Goal: Task Accomplishment & Management: Complete application form

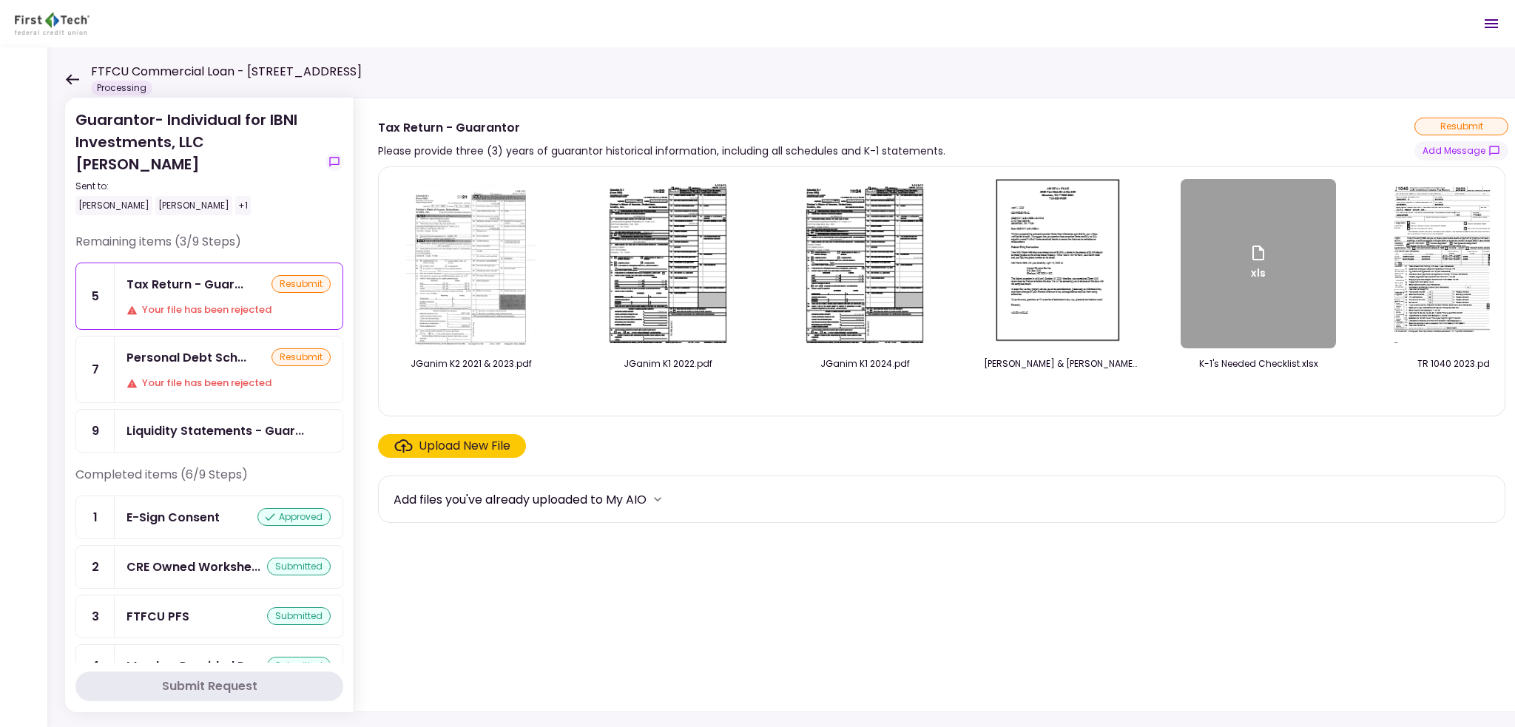
click at [442, 452] on div "Upload New File" at bounding box center [465, 446] width 92 height 18
click at [0, 0] on input "Upload New File" at bounding box center [0, 0] width 0 height 0
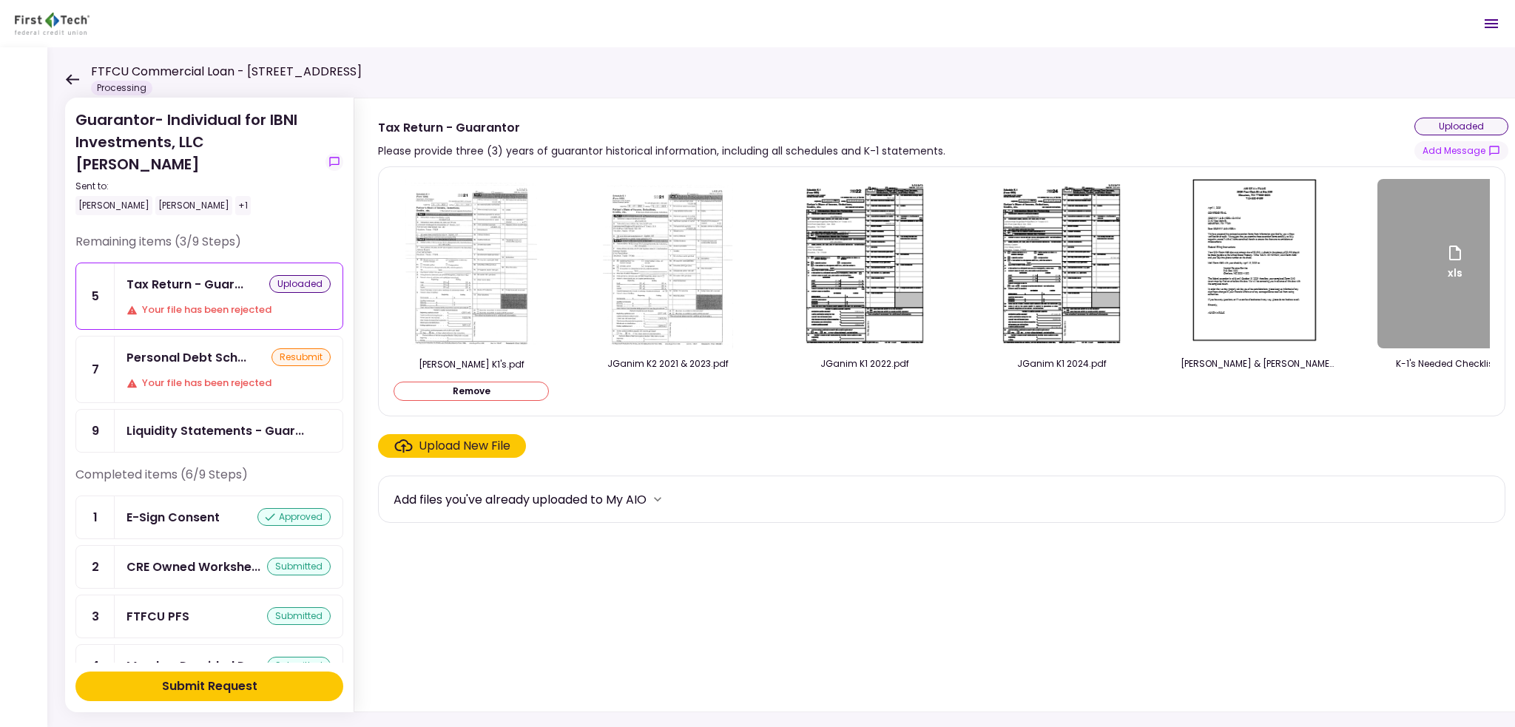
click at [271, 693] on button "Submit Request" at bounding box center [209, 687] width 268 height 30
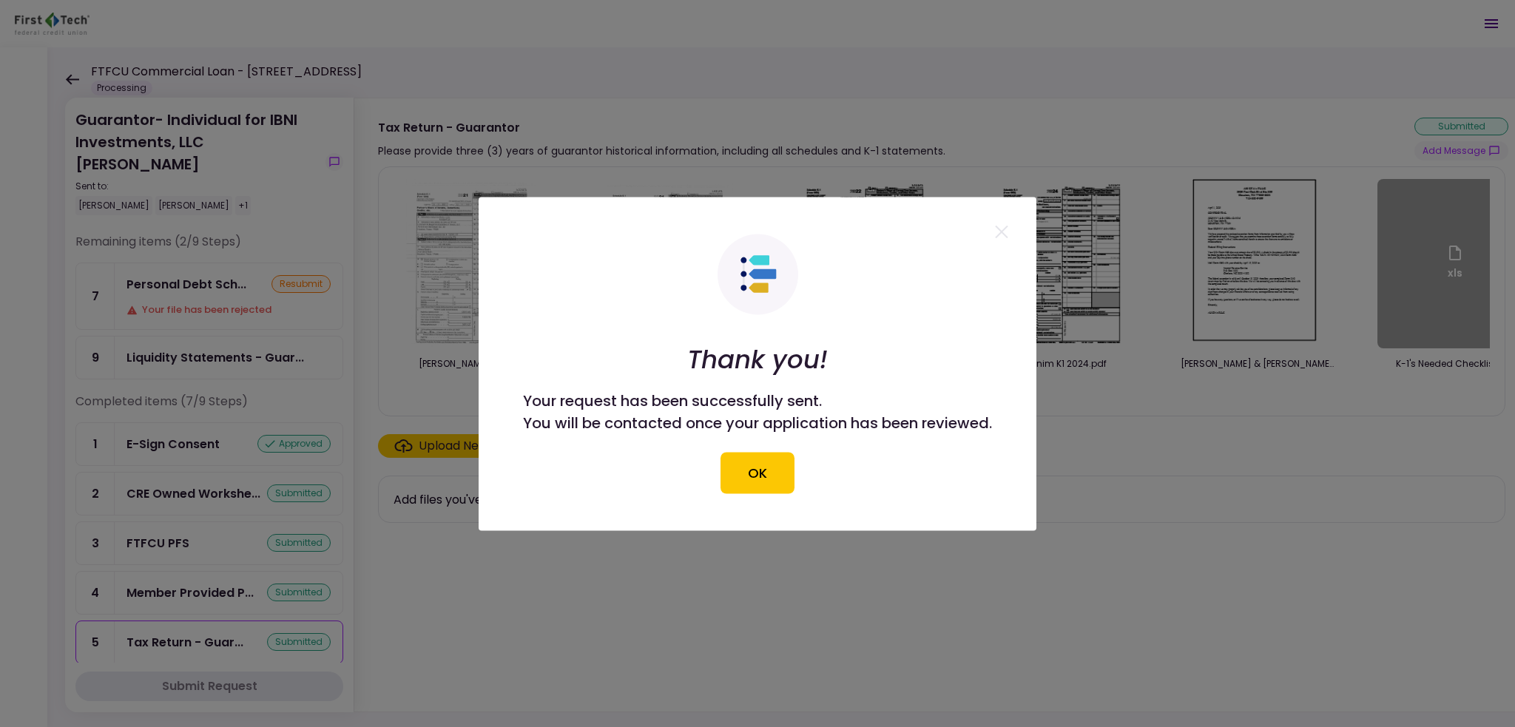
click at [731, 467] on button "OK" at bounding box center [758, 472] width 74 height 41
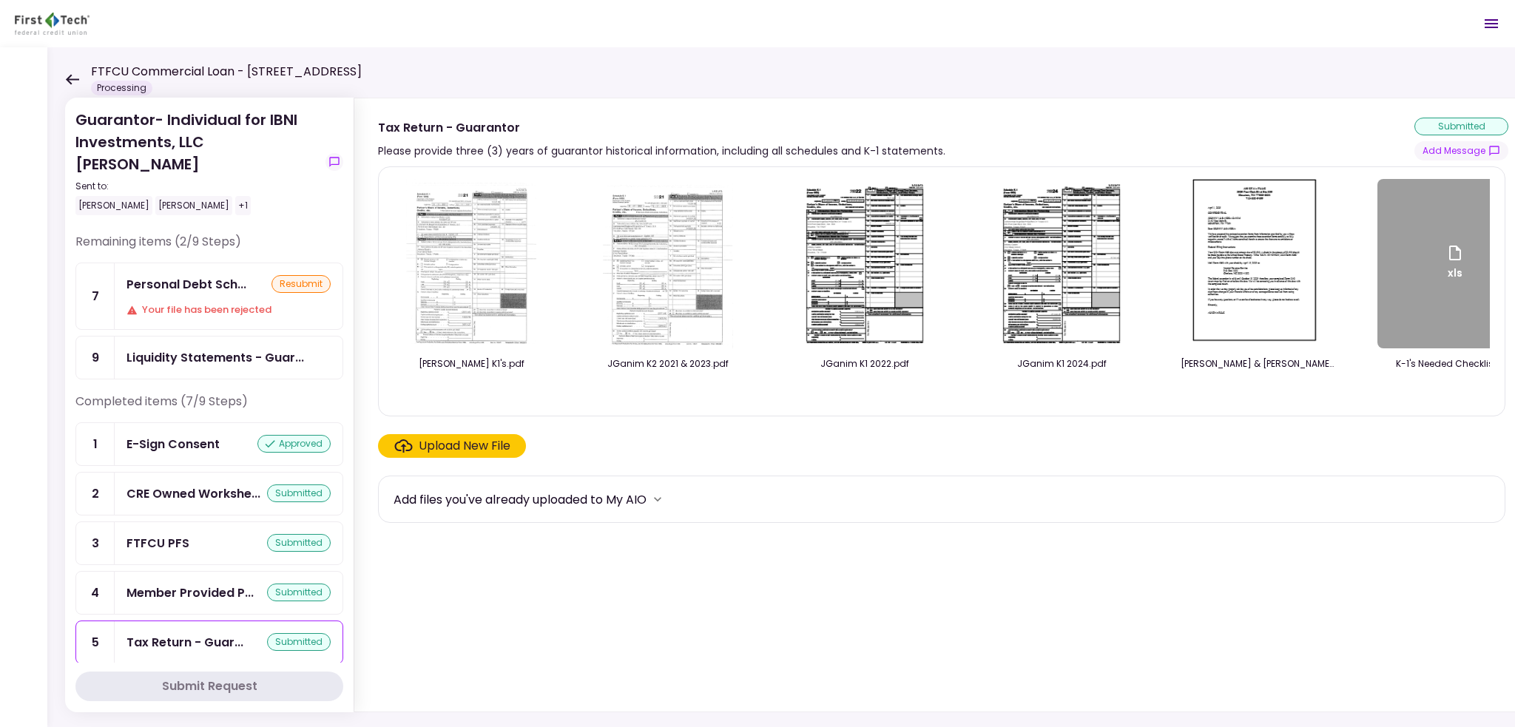
click at [499, 304] on img at bounding box center [471, 263] width 131 height 169
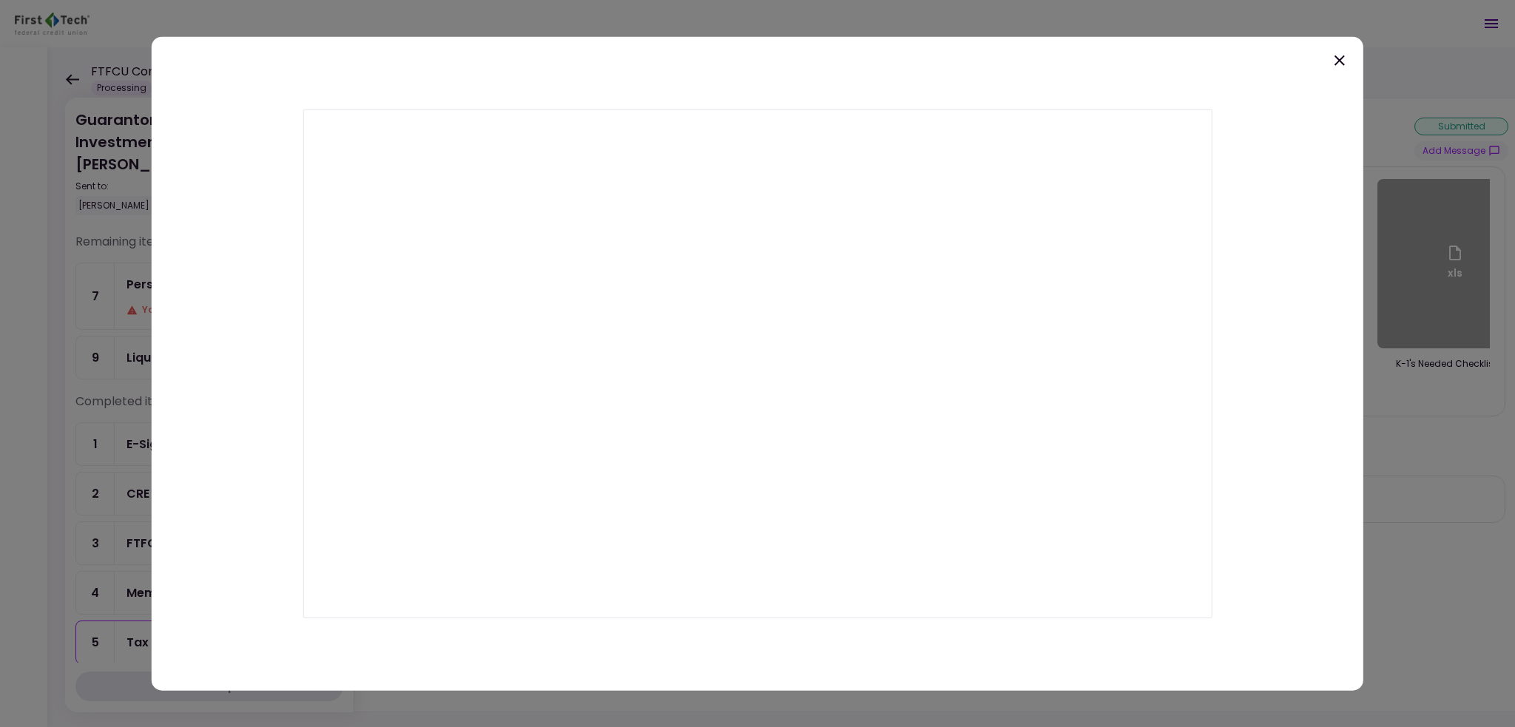
click at [1336, 55] on icon at bounding box center [1340, 60] width 18 height 18
